Goal: Task Accomplishment & Management: Use online tool/utility

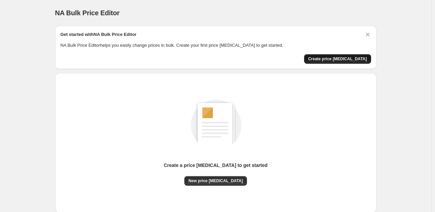
click at [330, 61] on button "Create price [MEDICAL_DATA]" at bounding box center [337, 58] width 67 height 9
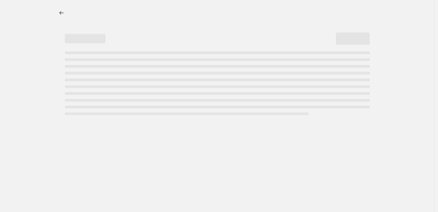
select select "percentage"
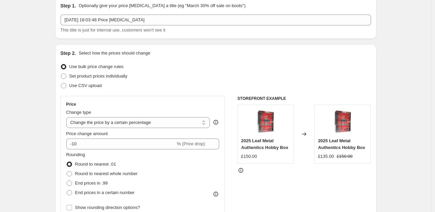
scroll to position [68, 0]
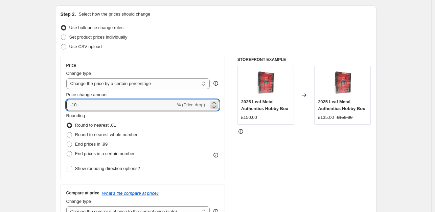
click at [215, 108] on icon at bounding box center [214, 107] width 7 height 7
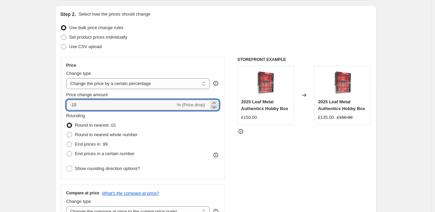
click at [215, 108] on icon at bounding box center [214, 107] width 7 height 7
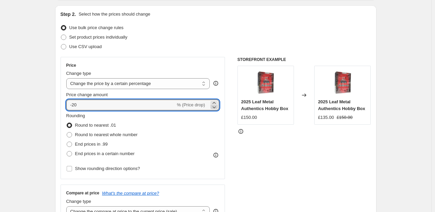
click at [215, 108] on icon at bounding box center [214, 107] width 7 height 7
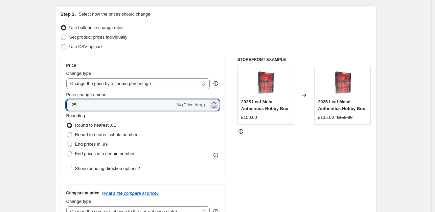
click at [215, 108] on icon at bounding box center [214, 107] width 7 height 7
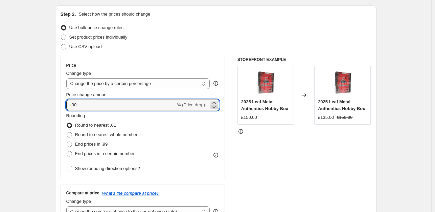
click at [215, 108] on icon at bounding box center [214, 107] width 7 height 7
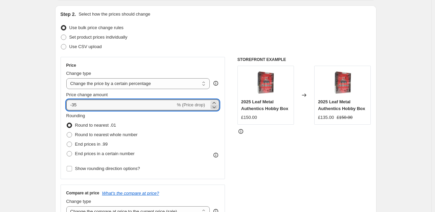
click at [215, 108] on icon at bounding box center [214, 107] width 7 height 7
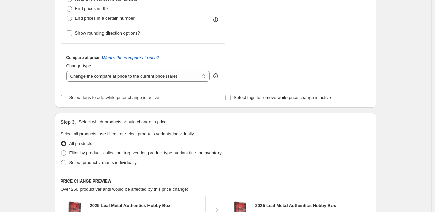
scroll to position [34, 0]
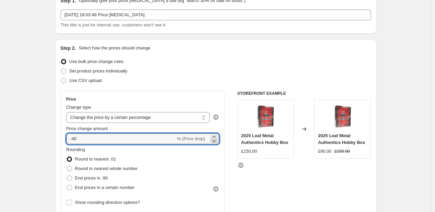
click at [216, 142] on icon at bounding box center [214, 140] width 7 height 7
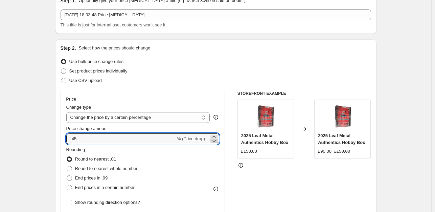
click at [216, 142] on icon at bounding box center [214, 140] width 7 height 7
click at [215, 142] on icon at bounding box center [214, 140] width 7 height 7
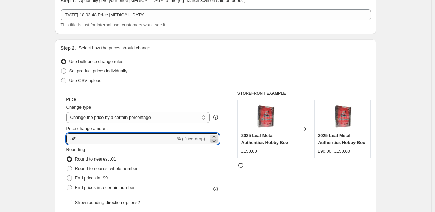
type input "-50"
click at [58, 113] on div "Step 2. Select how the prices should change Use bulk price change rules Set pro…" at bounding box center [215, 158] width 321 height 238
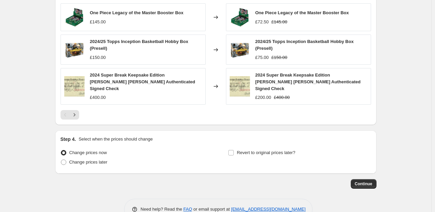
scroll to position [471, 0]
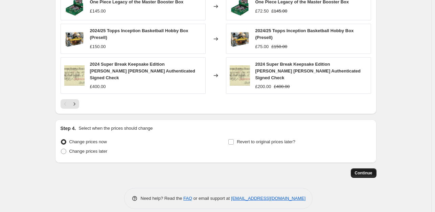
click at [360, 170] on span "Continue" at bounding box center [364, 172] width 18 height 5
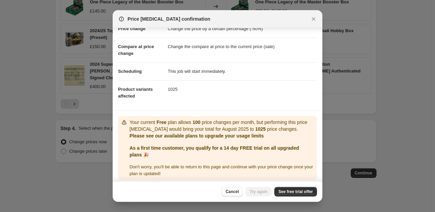
scroll to position [24, 0]
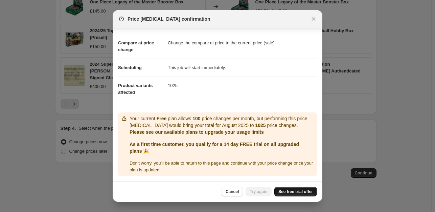
click at [287, 188] on link "See free trial offer" at bounding box center [295, 191] width 43 height 9
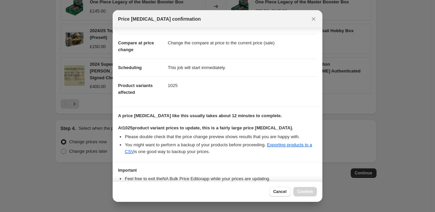
scroll to position [68, 0]
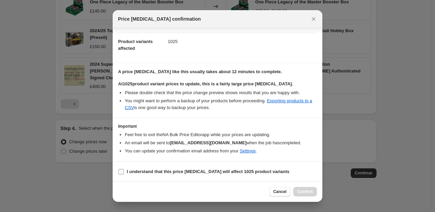
click at [158, 170] on b "I understand that this price [MEDICAL_DATA] will affect 1025 product variants" at bounding box center [208, 171] width 163 height 5
click at [124, 170] on input "I understand that this price [MEDICAL_DATA] will affect 1025 product variants" at bounding box center [120, 171] width 5 height 5
checkbox input "true"
click at [303, 190] on span "Confirm" at bounding box center [305, 191] width 16 height 5
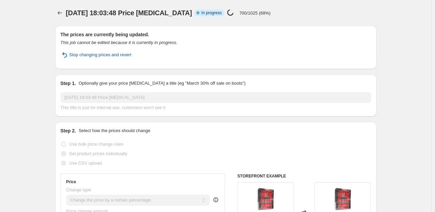
select select "percentage"
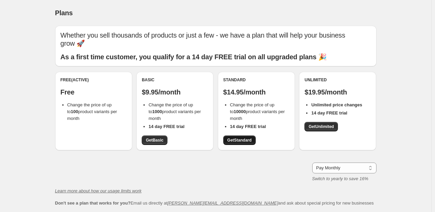
click at [252, 141] on span "Get Standard" at bounding box center [239, 139] width 24 height 5
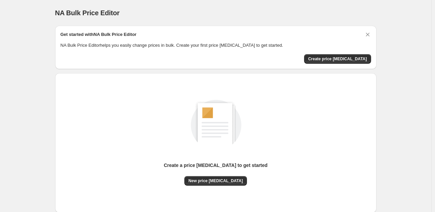
scroll to position [42, 0]
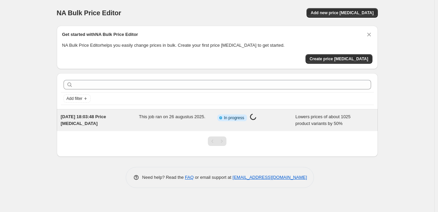
click at [165, 115] on span "This job ran on 26 augustus 2025." at bounding box center [172, 116] width 67 height 5
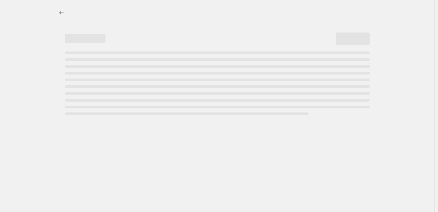
select select "percentage"
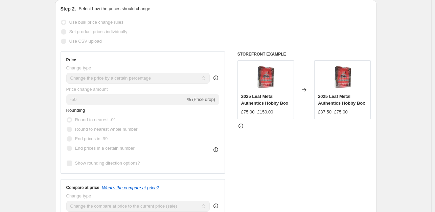
scroll to position [135, 0]
